Goal: Information Seeking & Learning: Learn about a topic

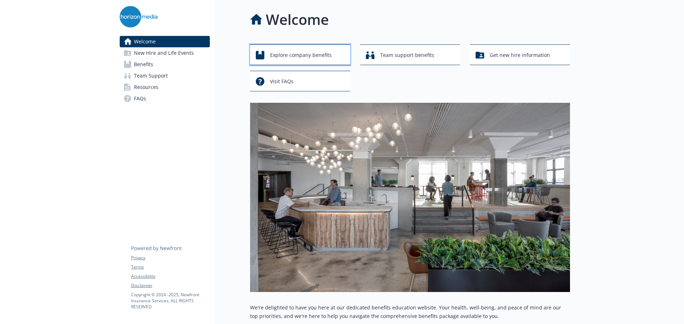
click at [320, 53] on span "Explore company benefits" at bounding box center [301, 55] width 62 height 14
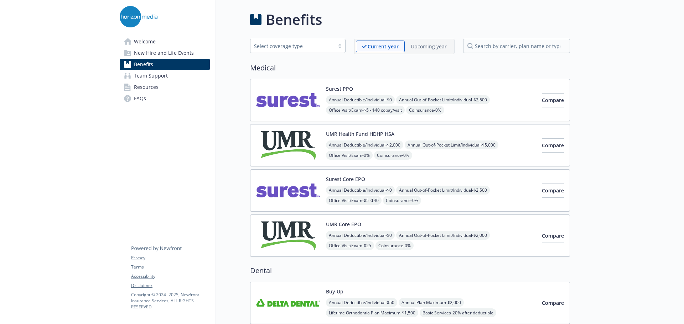
click at [303, 46] on div "Select coverage type" at bounding box center [292, 45] width 77 height 7
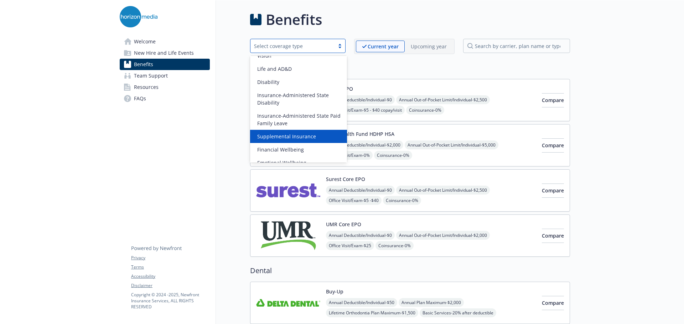
scroll to position [82, 0]
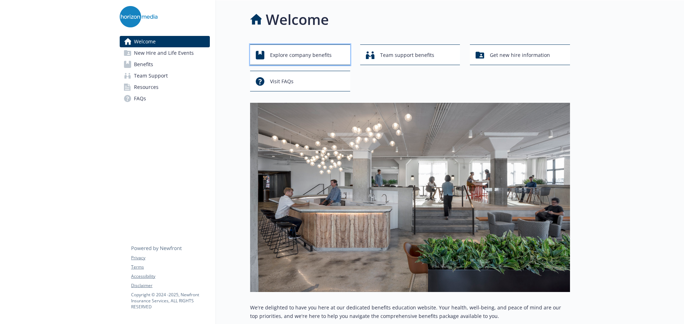
click at [282, 50] on span "Explore company benefits" at bounding box center [301, 55] width 62 height 14
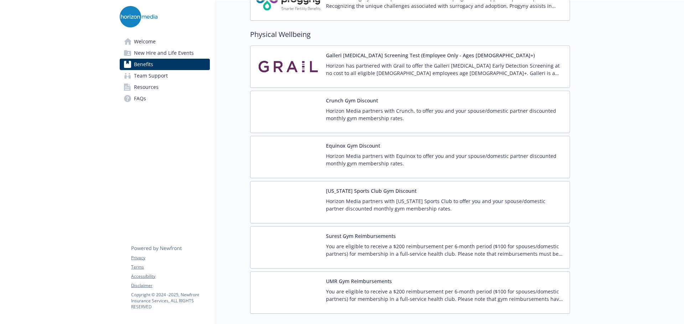
scroll to position [1566, 0]
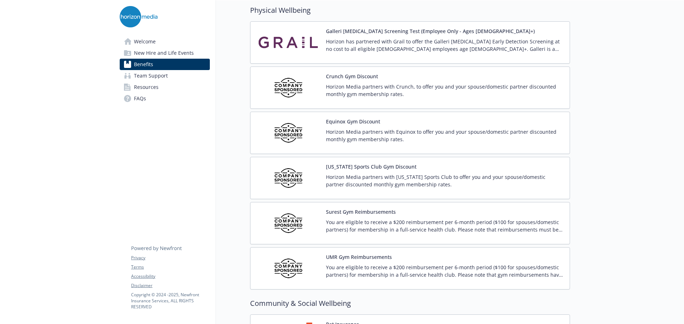
click at [371, 135] on p "Horizon Media partners with Equinox to offer you and your spouse/domestic partn…" at bounding box center [445, 135] width 238 height 15
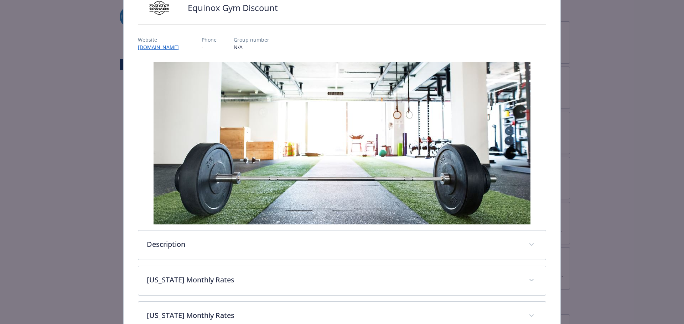
scroll to position [141, 0]
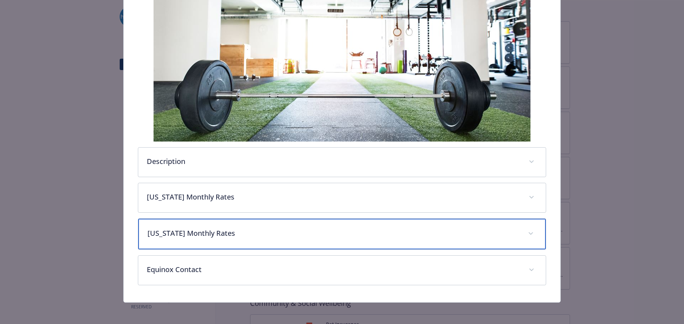
click at [218, 240] on div "[US_STATE] Monthly Rates" at bounding box center [342, 234] width 408 height 31
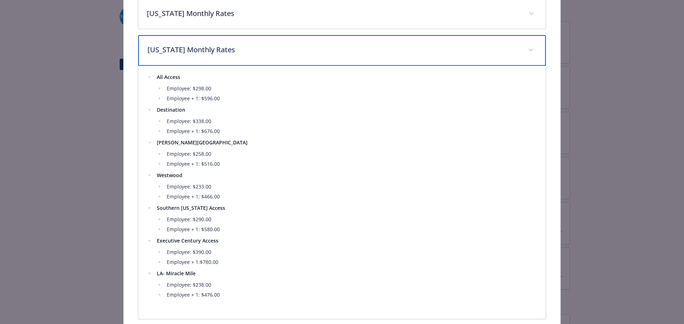
scroll to position [289, 0]
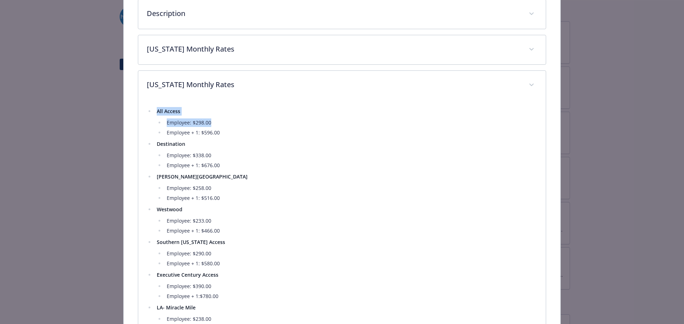
drag, startPoint x: 188, startPoint y: 123, endPoint x: 151, endPoint y: 109, distance: 39.7
click at [151, 109] on ul "All Access Employee: $298.00 Employee + 1: $596.00 Destination Employee: $338.0…" at bounding box center [342, 220] width 391 height 226
click at [214, 131] on li "Employee + 1: $596.00" at bounding box center [350, 133] width 373 height 9
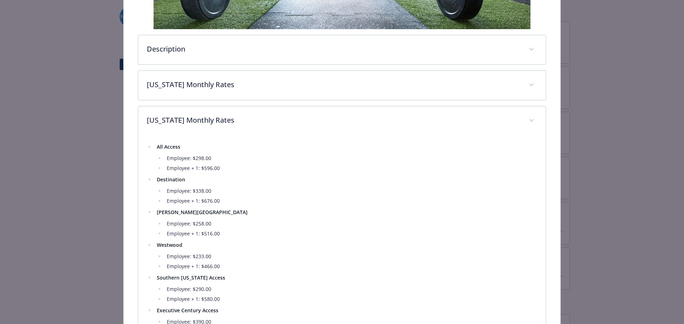
scroll to position [216, 0]
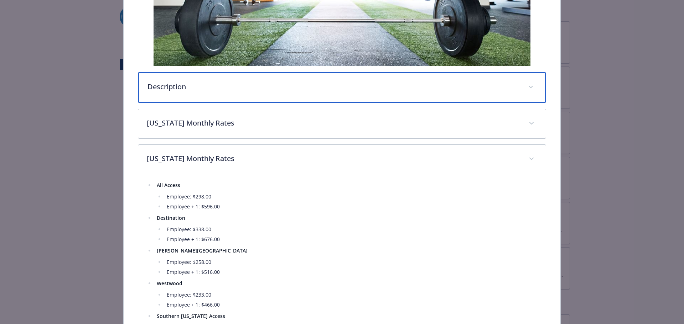
click at [230, 85] on p "Description" at bounding box center [333, 87] width 372 height 11
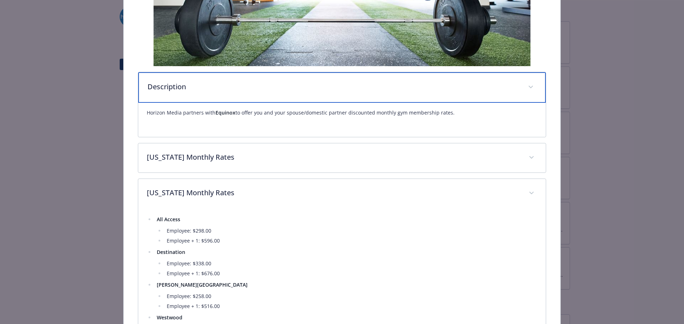
click at [231, 88] on p "Description" at bounding box center [333, 87] width 372 height 11
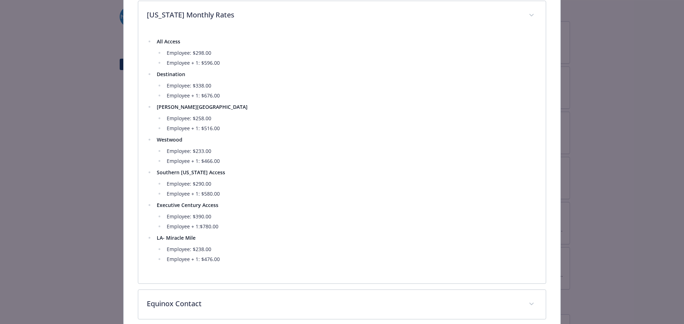
scroll to position [357, 0]
drag, startPoint x: 213, startPoint y: 188, endPoint x: 146, endPoint y: 179, distance: 67.8
click at [147, 179] on ul "All Access Employee: $298.00 Employee + 1: $596.00 Destination Employee: $338.0…" at bounding box center [342, 152] width 391 height 226
click at [229, 197] on li "Employee + 1: $580.00" at bounding box center [350, 195] width 373 height 9
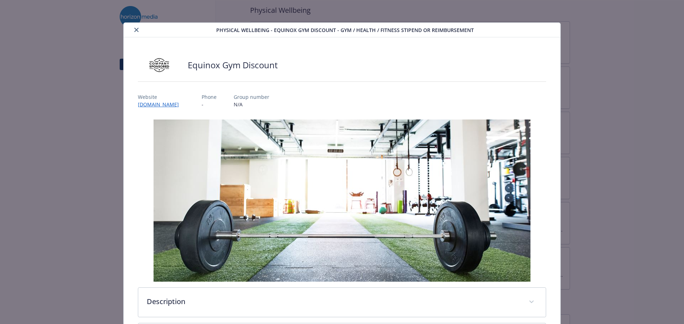
scroll to position [0, 0]
click at [132, 31] on button "close" at bounding box center [136, 30] width 9 height 9
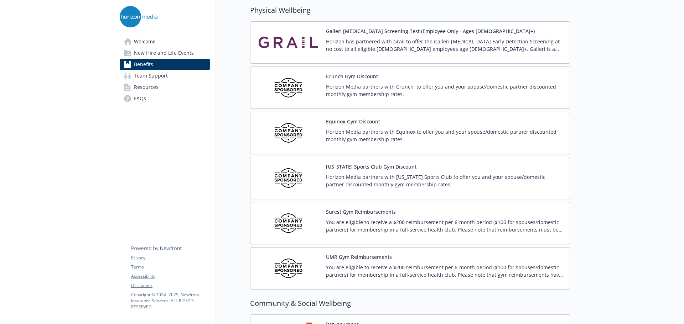
click at [377, 264] on p "You are eligible to receive a $200 reimbursement per 6-month period ($100 for s…" at bounding box center [445, 271] width 238 height 15
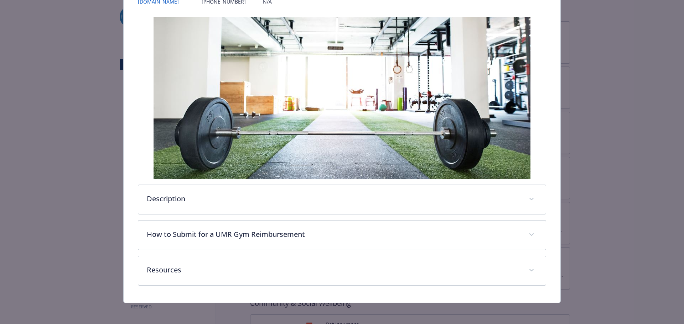
scroll to position [111, 0]
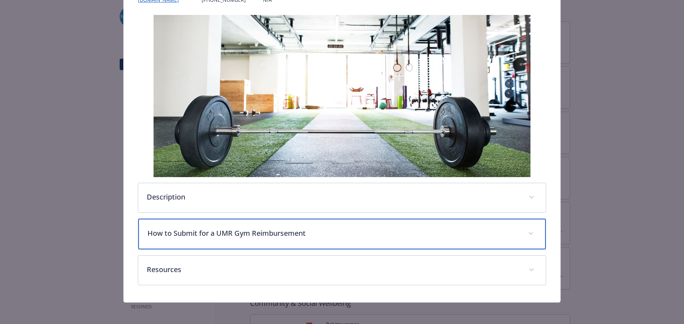
click at [285, 235] on p "How to Submit for a UMR Gym Reimbursement" at bounding box center [333, 233] width 372 height 11
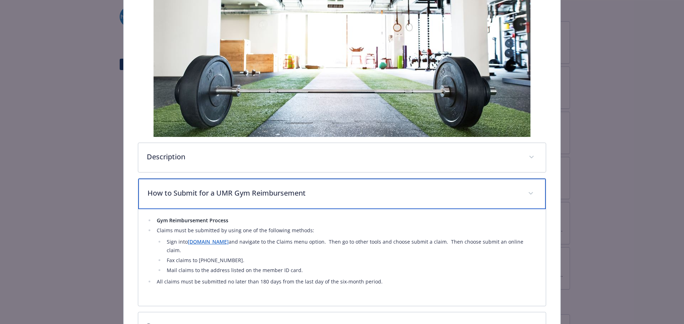
scroll to position [130, 0]
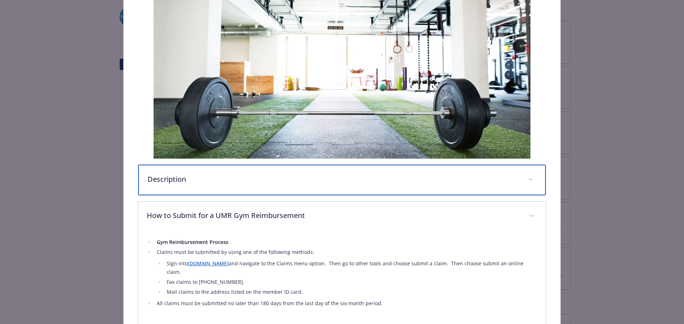
click at [268, 188] on div "Description" at bounding box center [342, 180] width 408 height 31
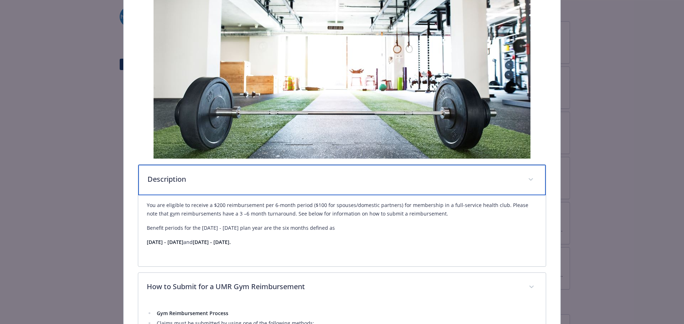
scroll to position [0, 0]
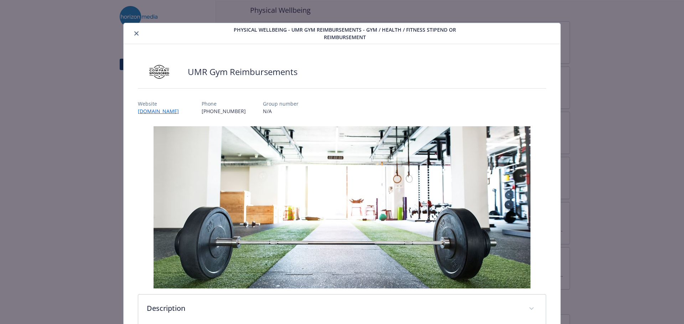
click at [136, 34] on icon "close" at bounding box center [136, 33] width 4 height 4
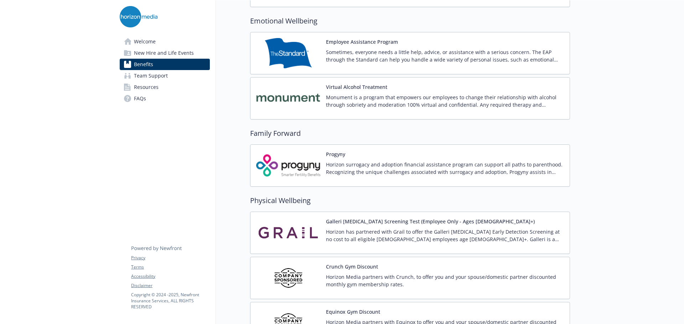
scroll to position [1495, 0]
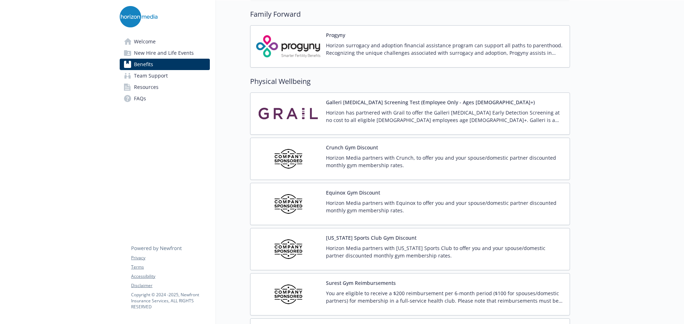
click at [368, 163] on p "Horizon Media partners with Crunch, to offer you and your spouse/domestic partn…" at bounding box center [445, 161] width 238 height 15
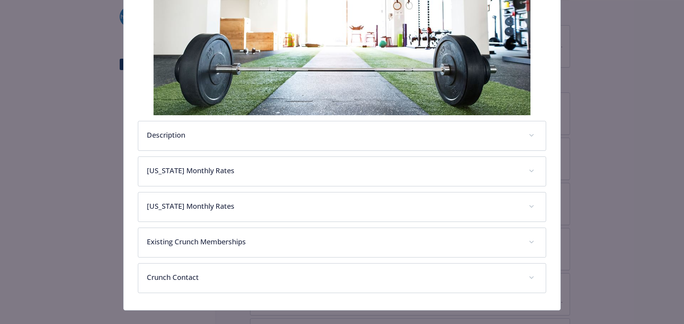
scroll to position [176, 0]
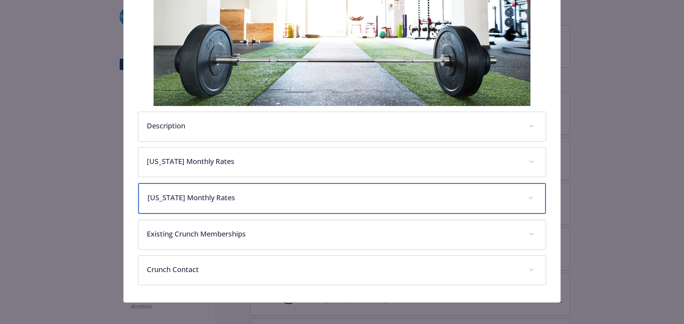
click at [218, 200] on p "[US_STATE] Monthly Rates" at bounding box center [333, 198] width 372 height 11
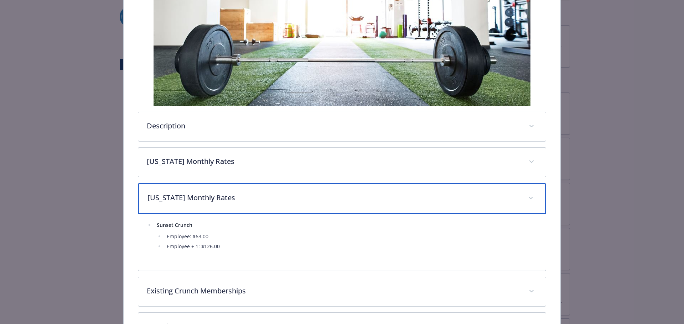
click at [251, 197] on p "[US_STATE] Monthly Rates" at bounding box center [333, 198] width 372 height 11
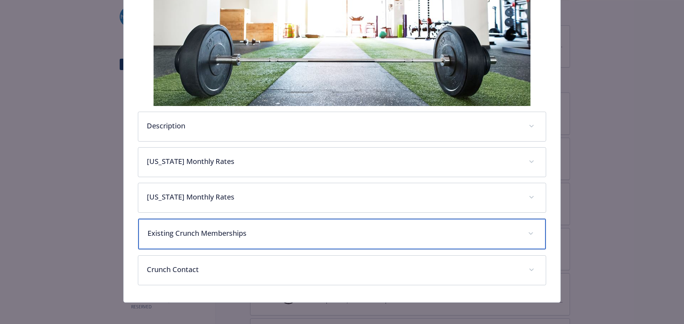
click at [241, 230] on p "Existing Crunch Memberships" at bounding box center [333, 233] width 372 height 11
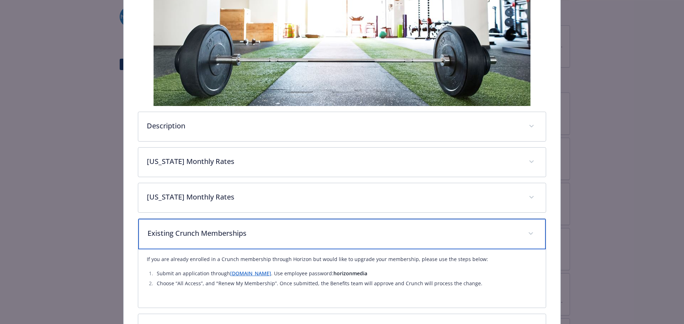
drag, startPoint x: 247, startPoint y: 232, endPoint x: 249, endPoint y: 221, distance: 11.9
click at [247, 232] on p "Existing Crunch Memberships" at bounding box center [333, 233] width 372 height 11
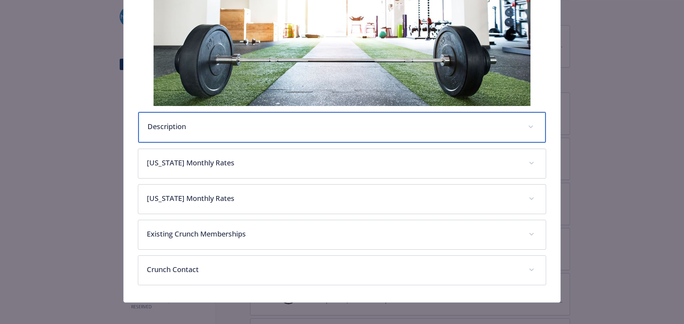
click at [237, 134] on div "Description" at bounding box center [342, 127] width 408 height 31
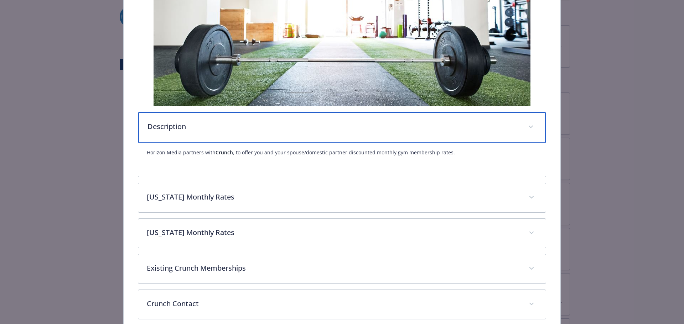
click at [237, 134] on div "Description" at bounding box center [342, 127] width 408 height 31
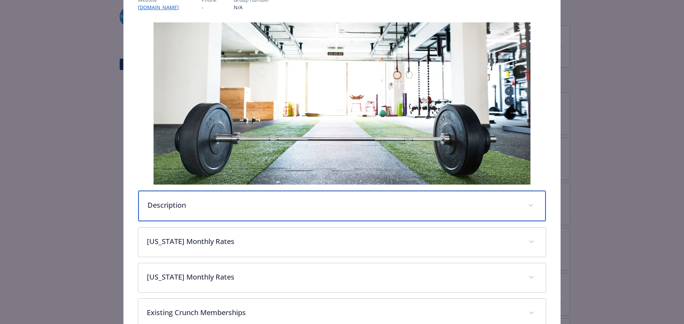
scroll to position [0, 0]
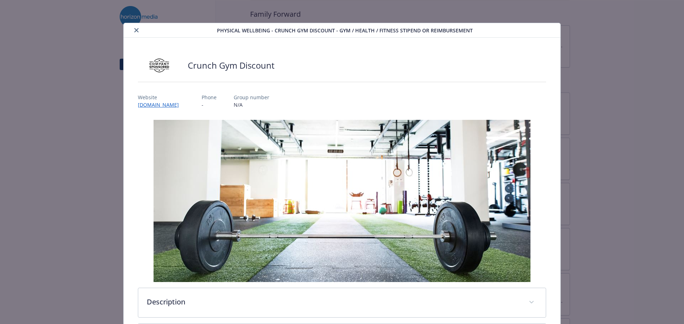
click at [135, 30] on icon "close" at bounding box center [136, 30] width 4 height 4
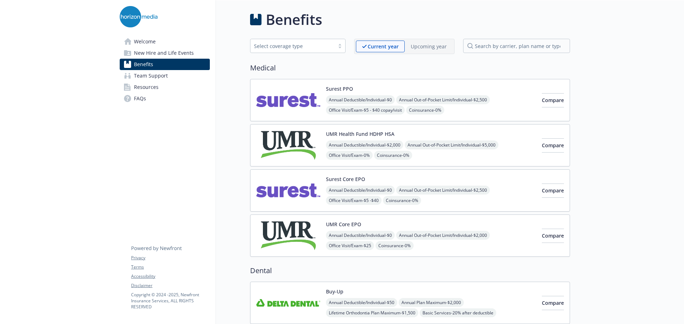
click at [163, 52] on span "New Hire and Life Events" at bounding box center [164, 52] width 60 height 11
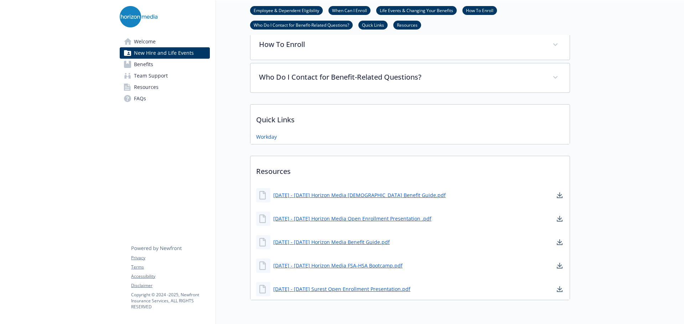
scroll to position [373, 0]
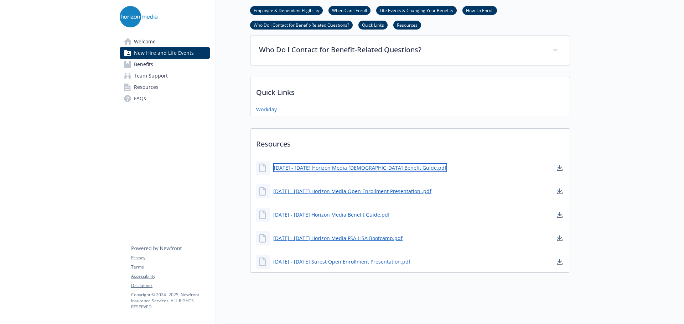
click at [371, 163] on link "[DATE] - [DATE] Horizon Media [DEMOGRAPHIC_DATA] Benefit Guide.pdf" at bounding box center [360, 167] width 174 height 9
